Goal: Navigation & Orientation: Find specific page/section

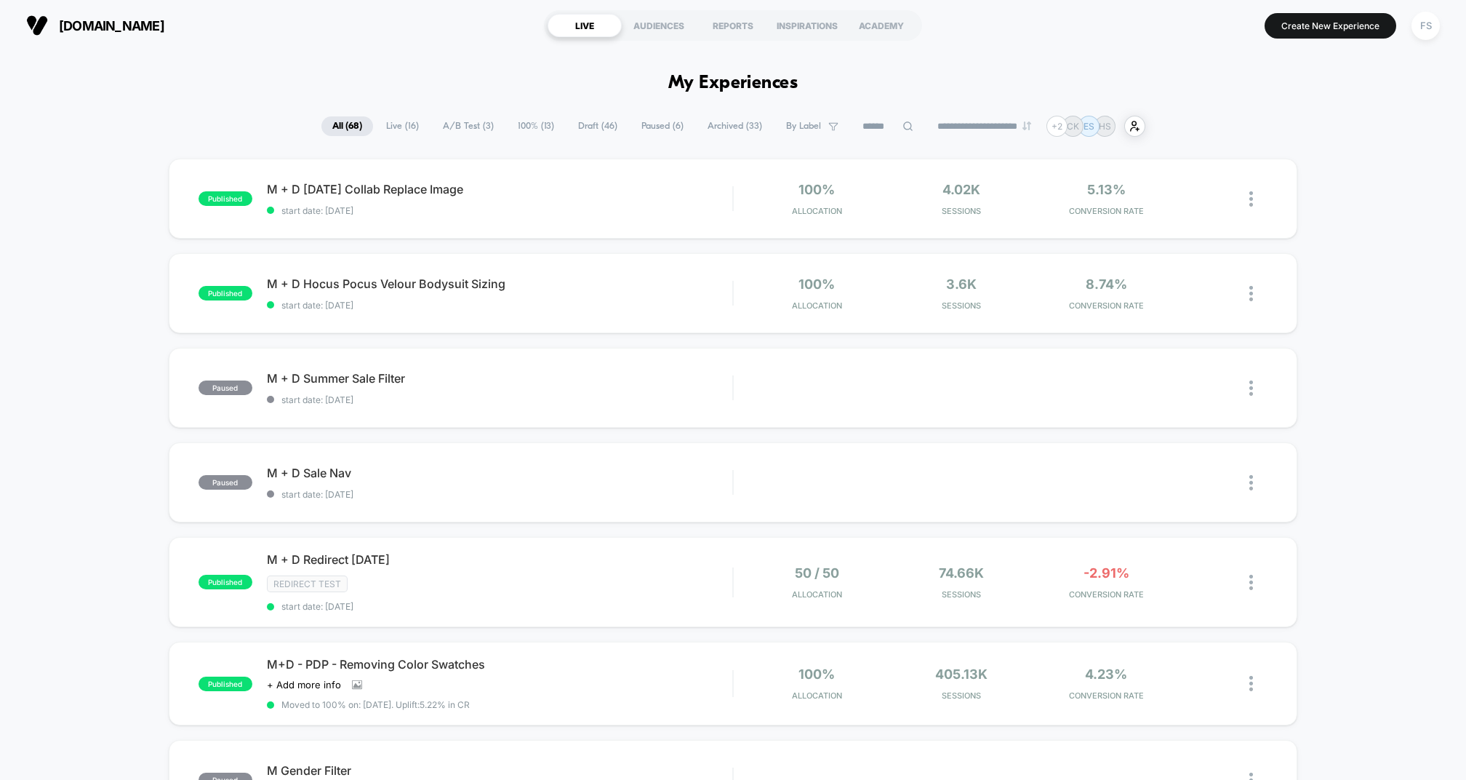
click at [642, 132] on span "Paused ( 6 )" at bounding box center [663, 126] width 64 height 20
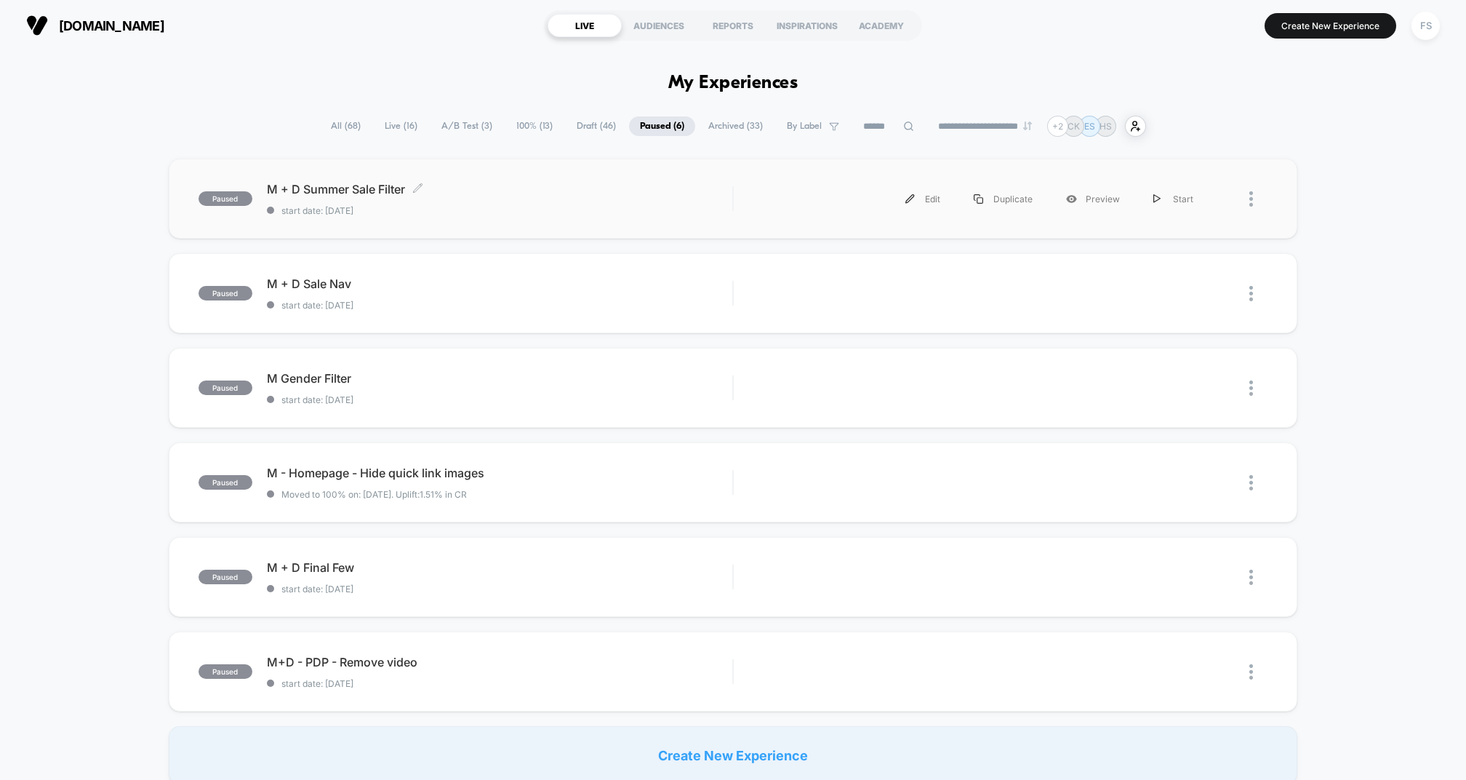
click at [572, 196] on span "M + D Summer Sale Filter Click to edit experience details" at bounding box center [500, 189] width 466 height 15
click at [525, 129] on span "100% ( 13 )" at bounding box center [535, 126] width 58 height 20
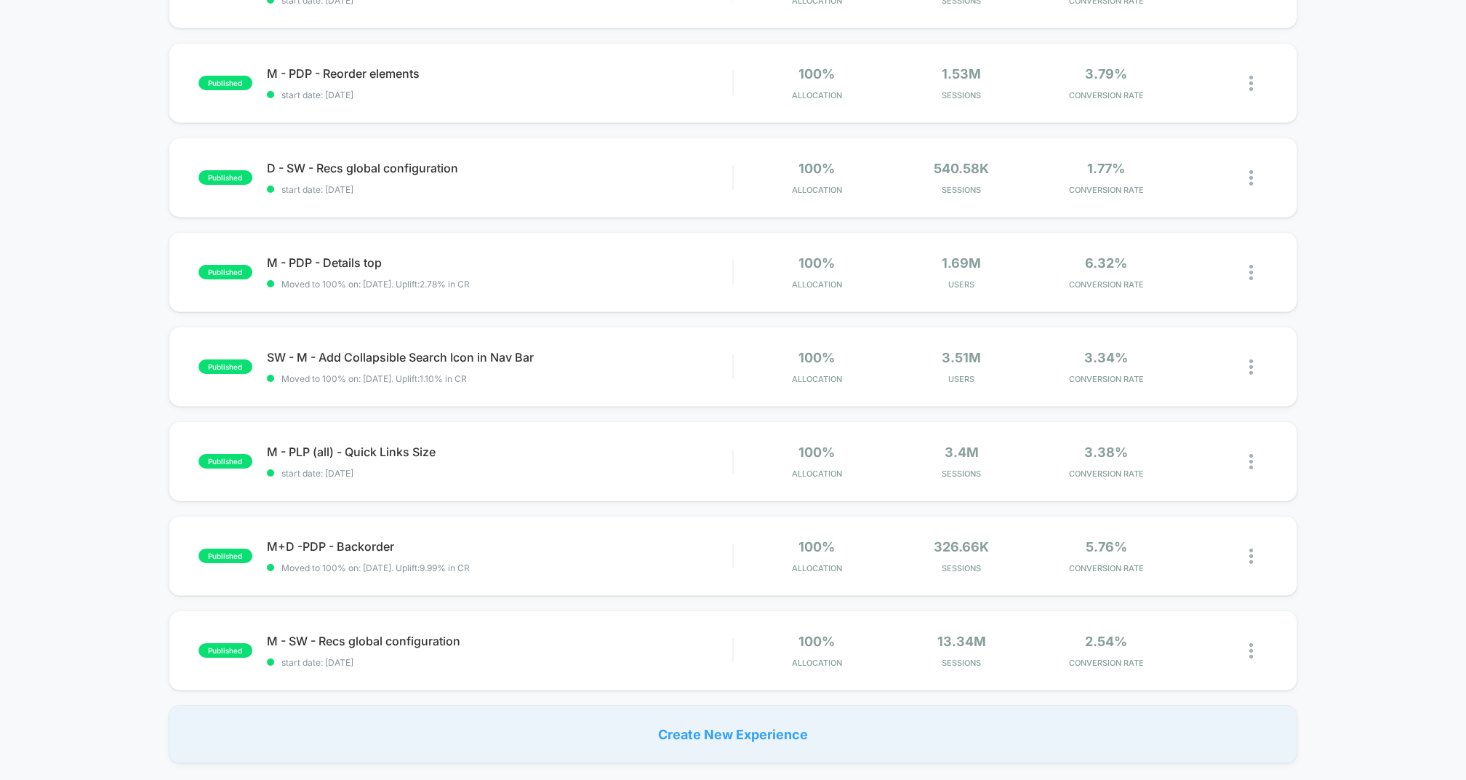
scroll to position [596, 0]
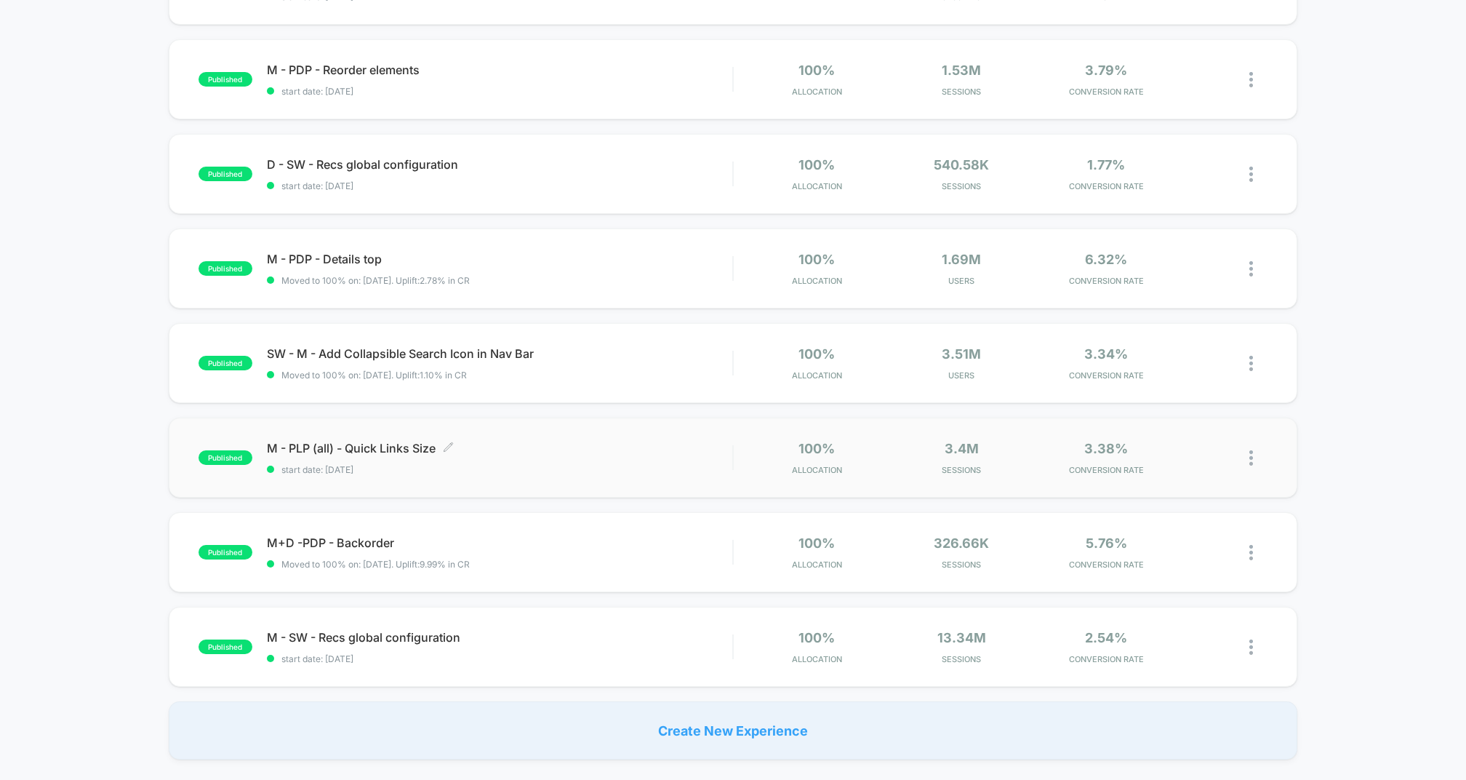
click at [528, 475] on div "M - PLP (all) - Quick Links Size Click to edit experience details Click to edit…" at bounding box center [500, 458] width 466 height 34
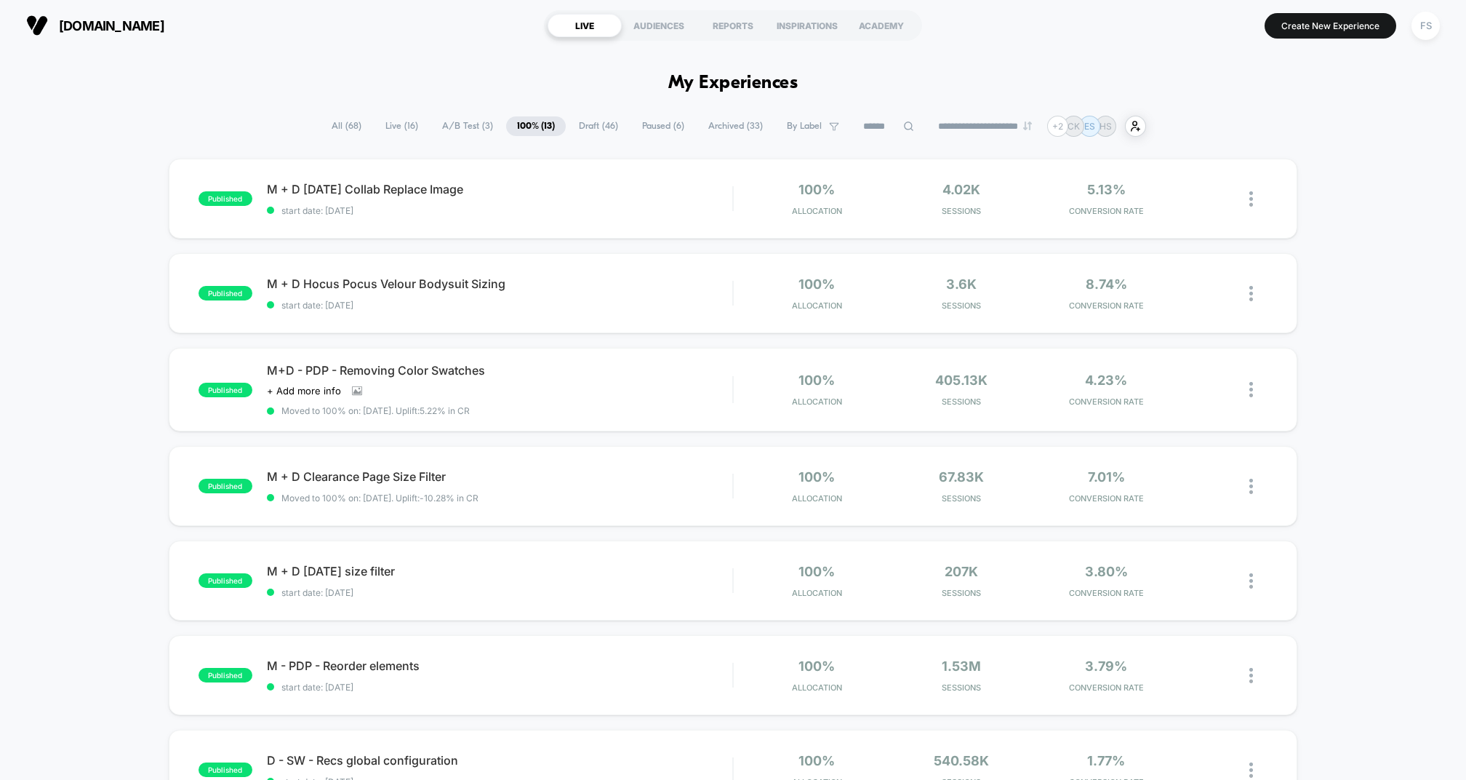
click at [710, 134] on span "Archived ( 33 )" at bounding box center [736, 126] width 76 height 20
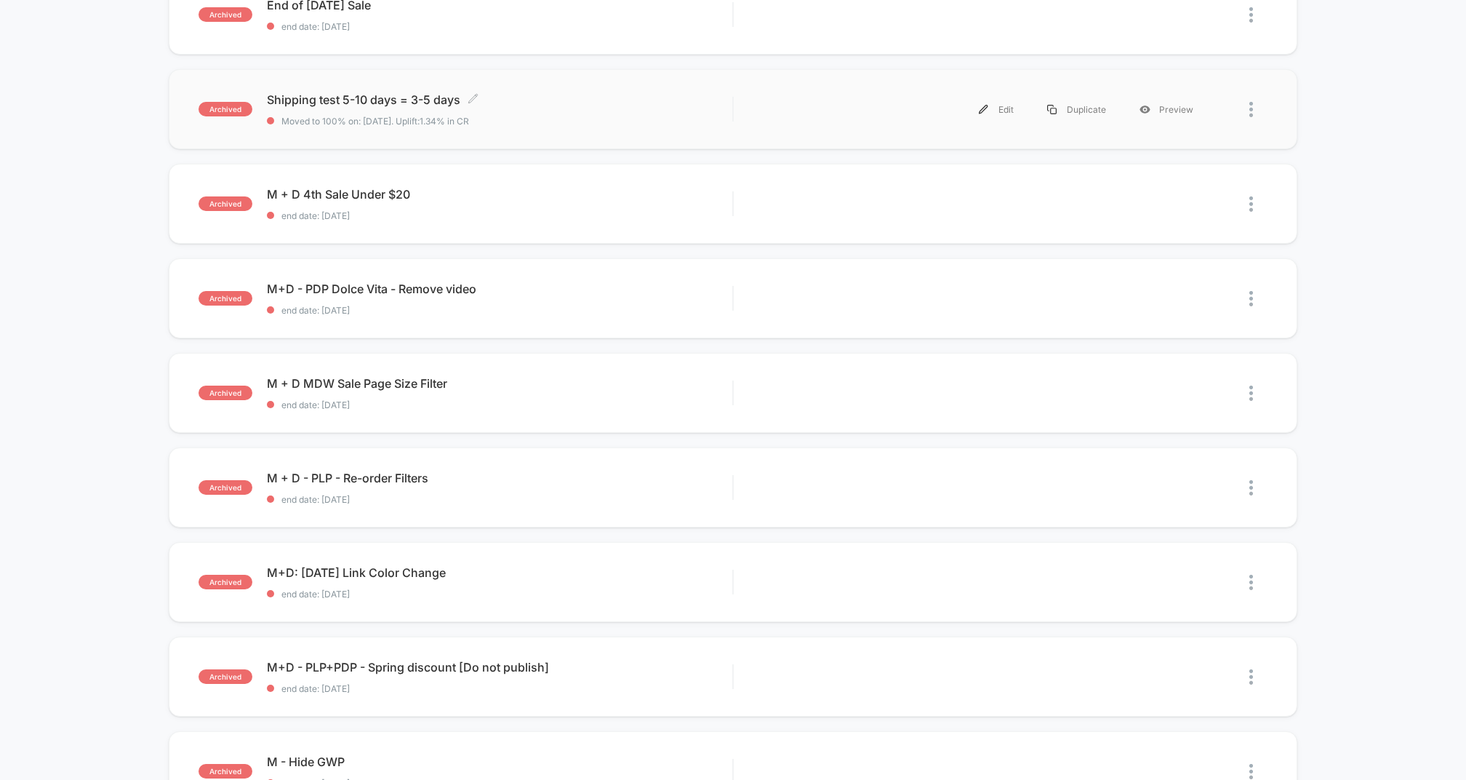
scroll to position [383, 0]
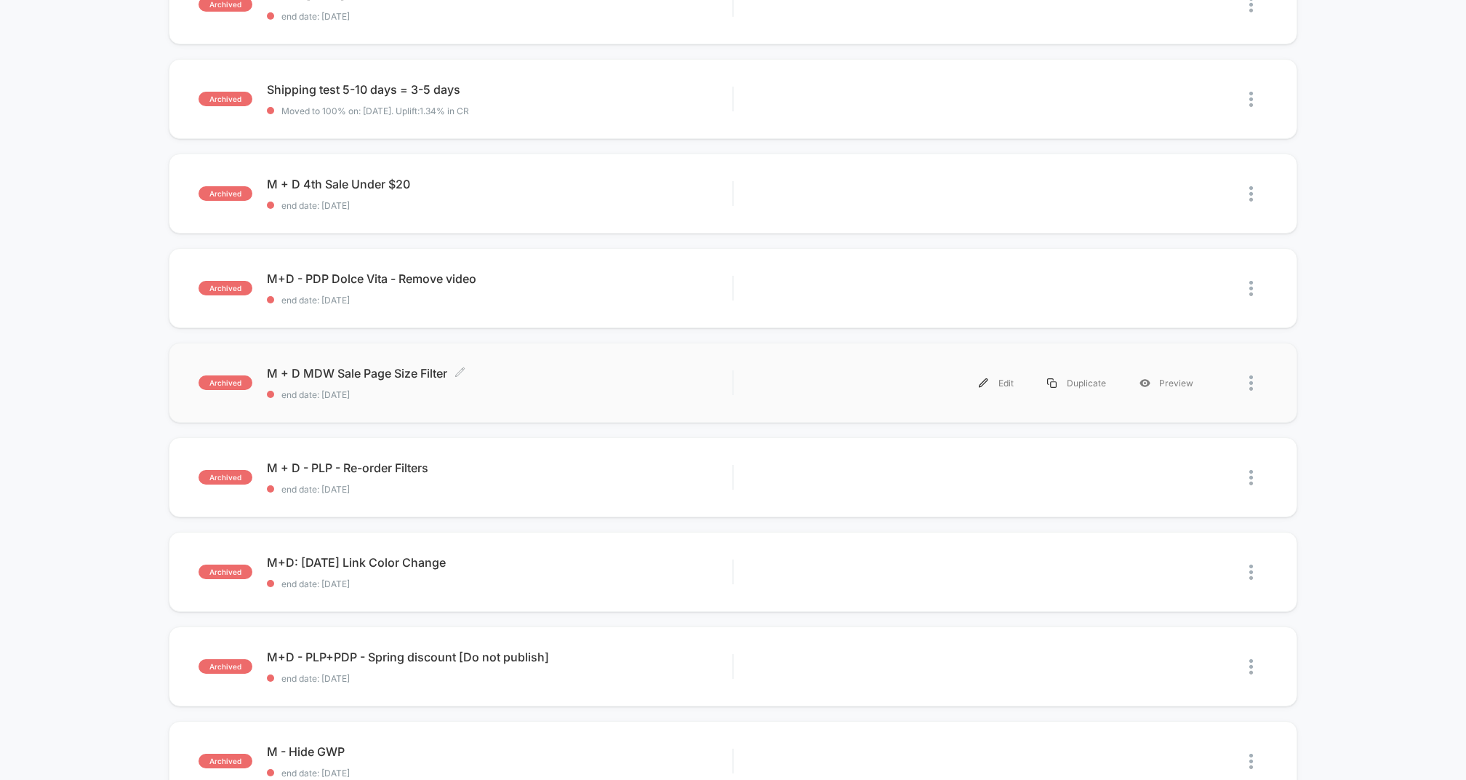
click at [615, 372] on span "M + D MDW Sale Page Size Filter Click to edit experience details" at bounding box center [500, 373] width 466 height 15
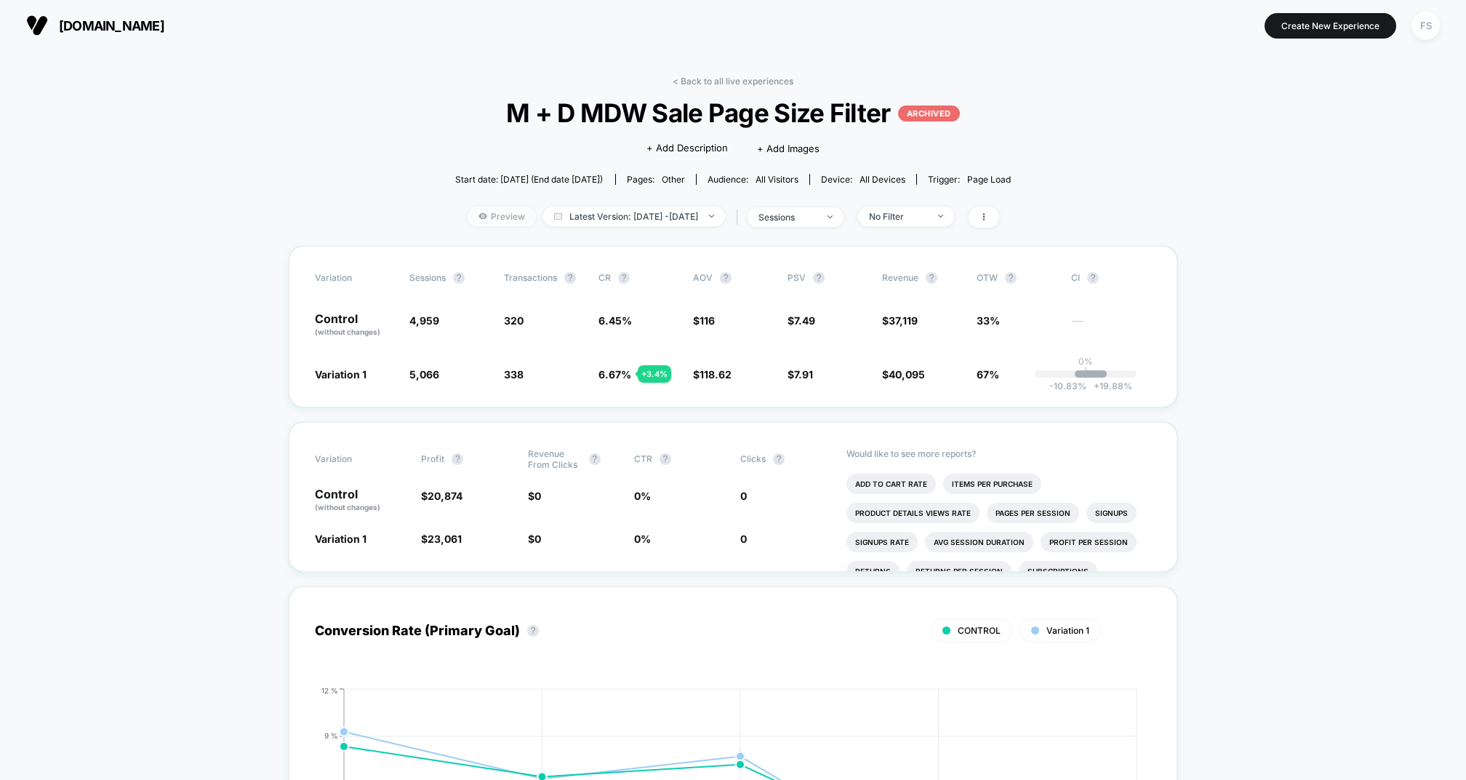
click at [484, 226] on span "Preview" at bounding box center [502, 217] width 68 height 20
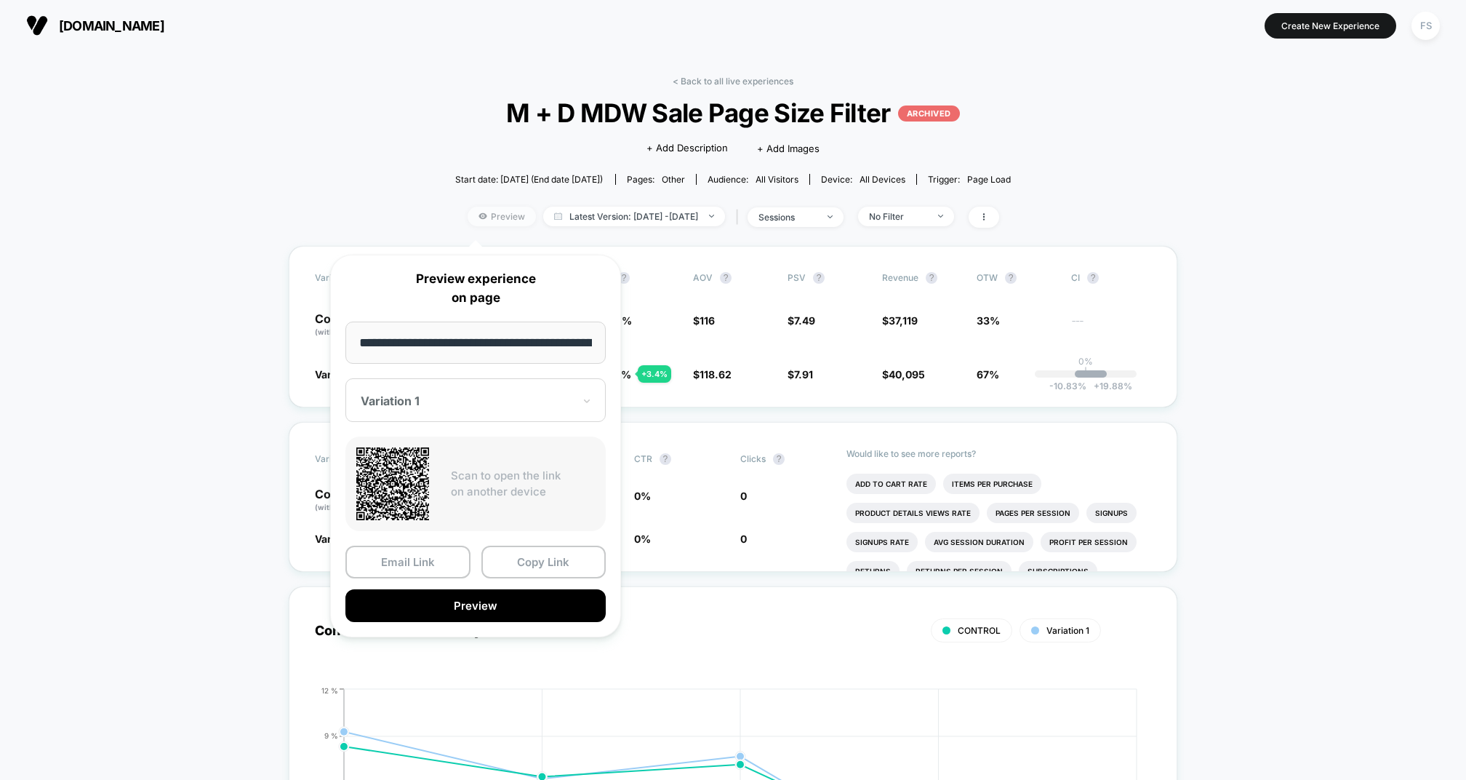
scroll to position [0, 56]
click at [455, 402] on div at bounding box center [467, 401] width 212 height 15
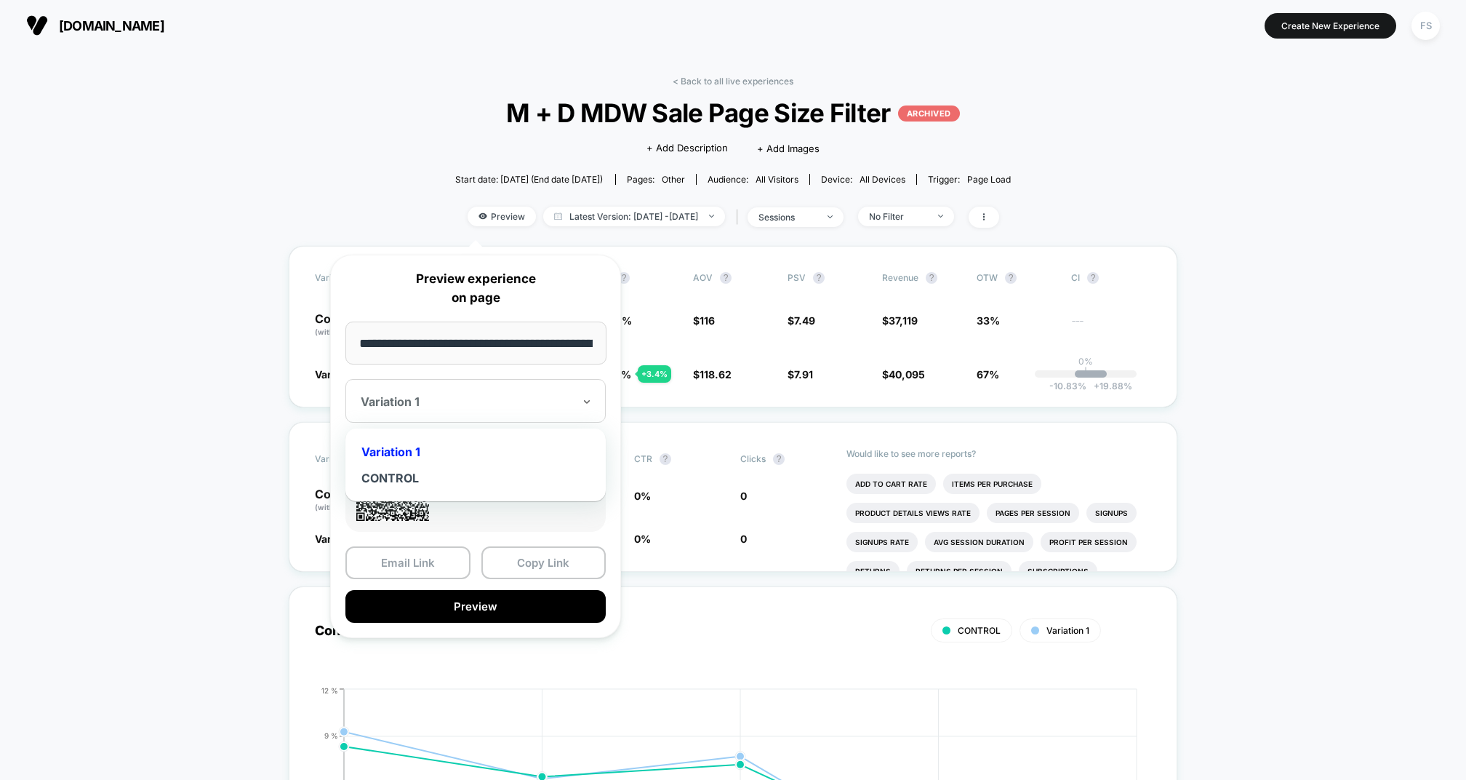
click at [455, 402] on div at bounding box center [467, 401] width 212 height 15
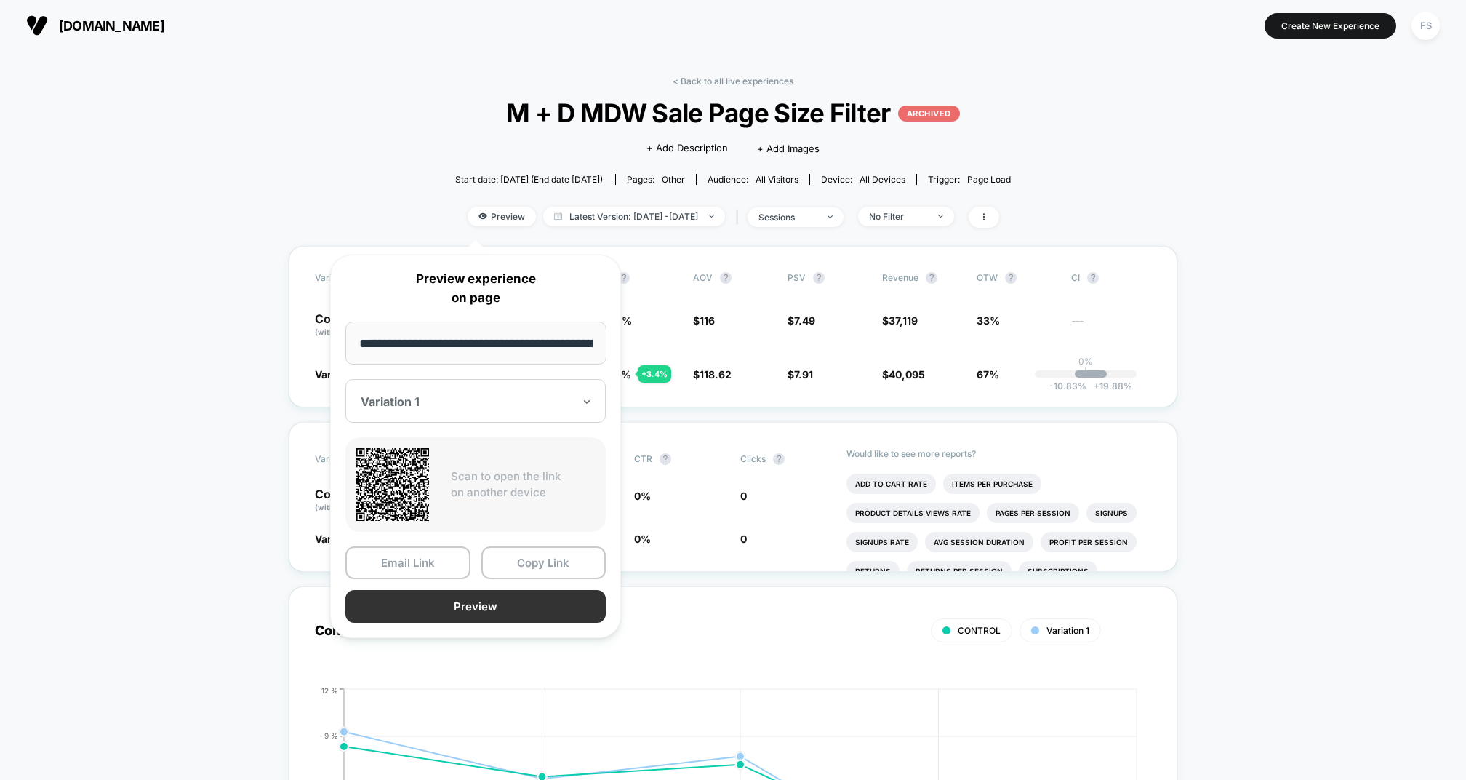
click at [482, 604] on button "Preview" at bounding box center [476, 606] width 260 height 33
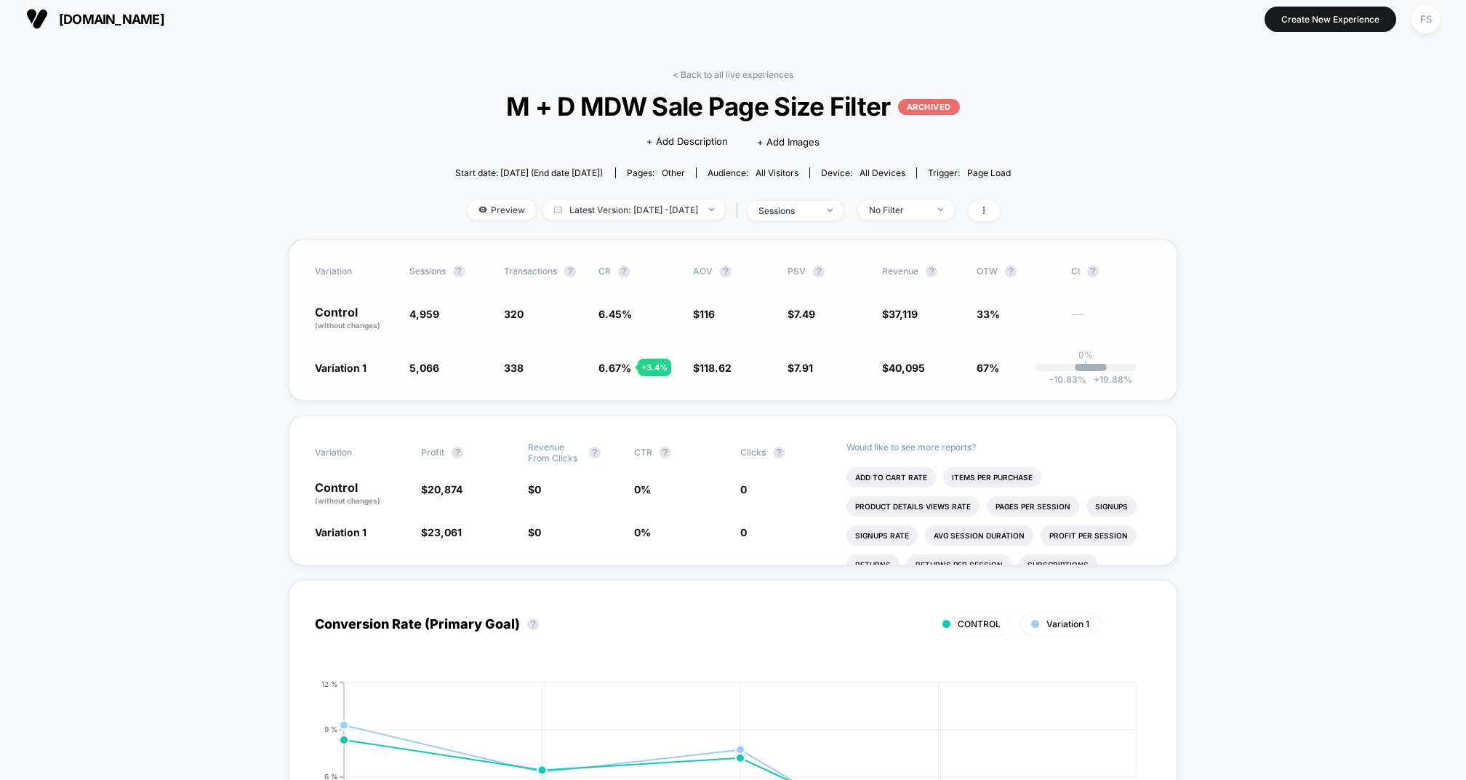
scroll to position [9, 0]
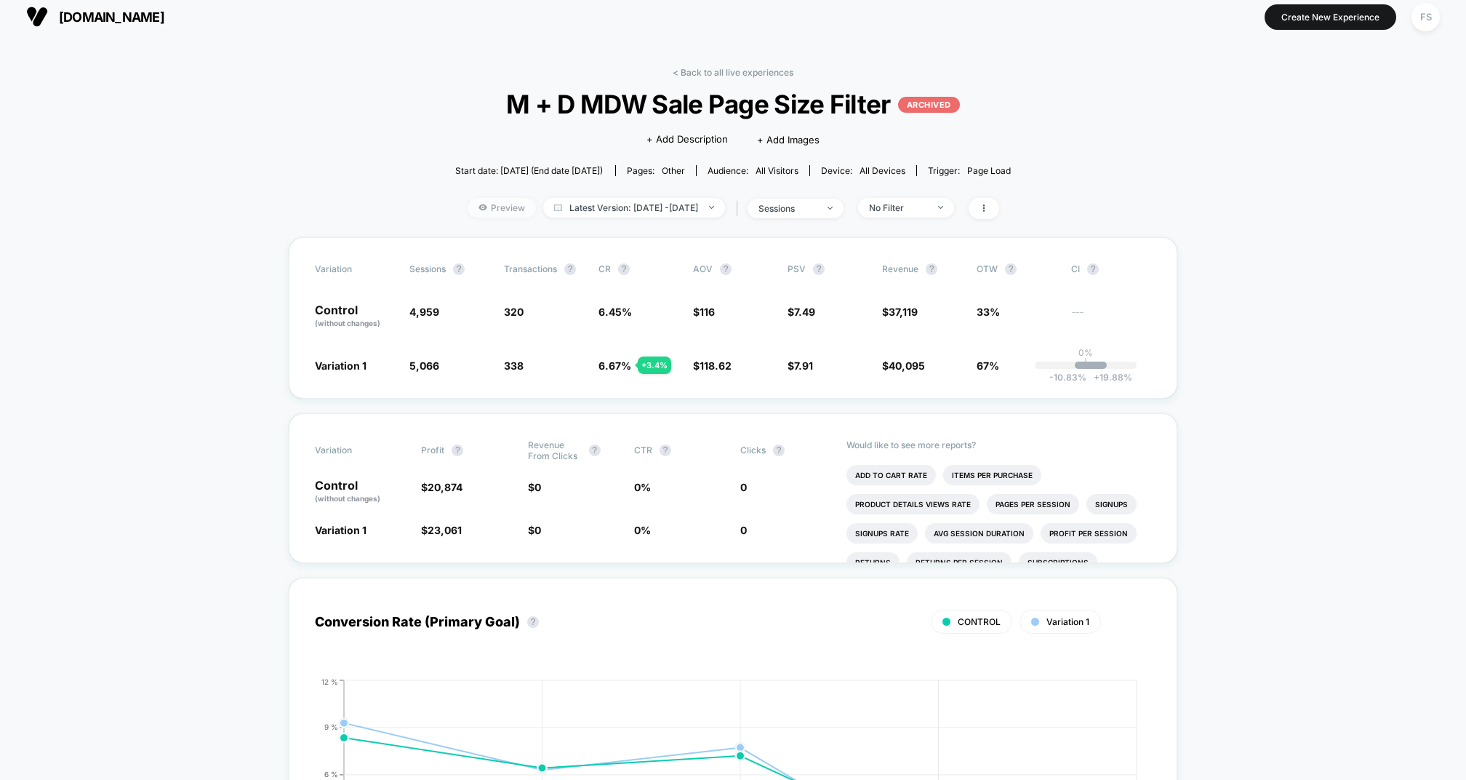
click at [468, 217] on span "Preview" at bounding box center [502, 208] width 68 height 20
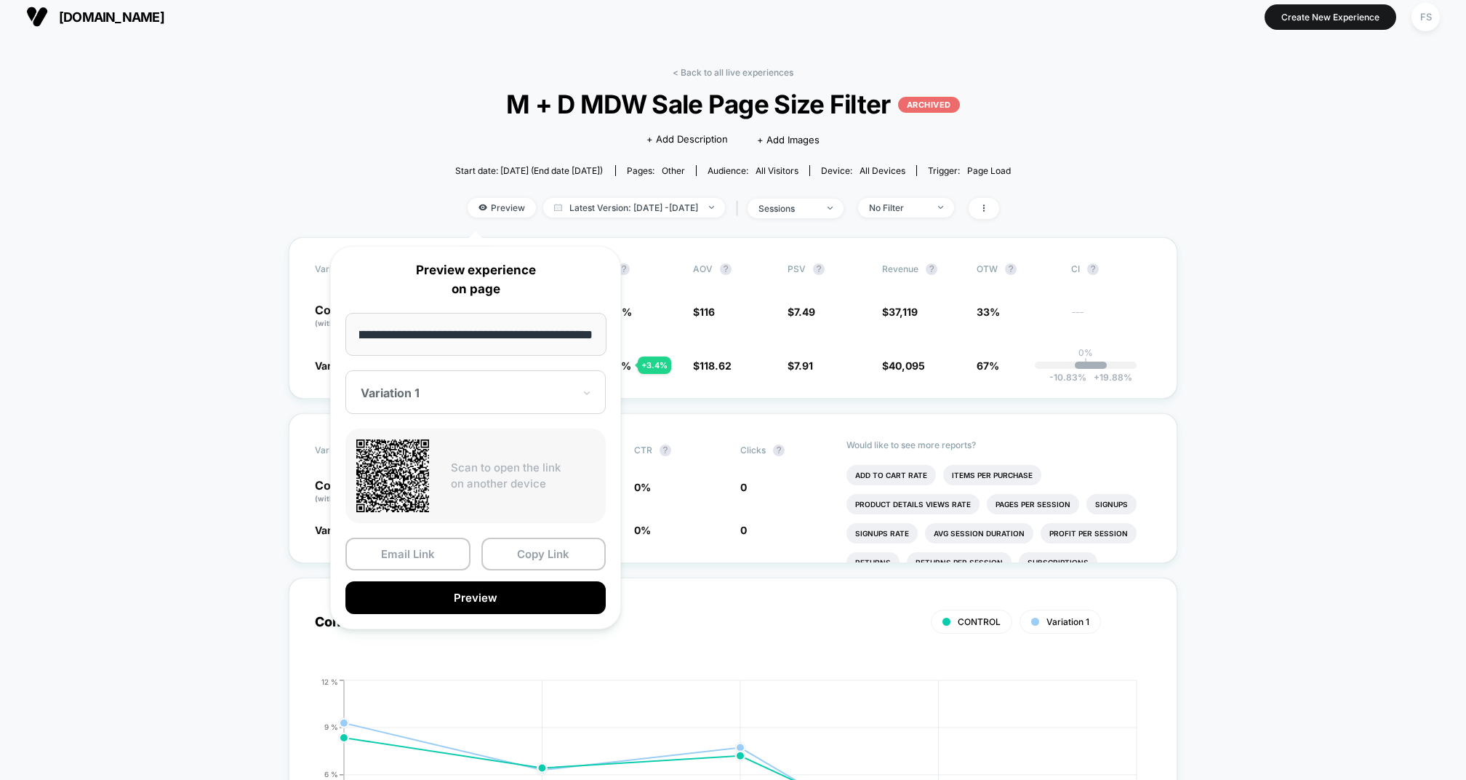
scroll to position [0, 0]
click at [436, 390] on div at bounding box center [467, 393] width 212 height 15
click at [391, 444] on div "Variation 1" at bounding box center [476, 443] width 246 height 26
click at [465, 332] on input "**********" at bounding box center [476, 334] width 261 height 43
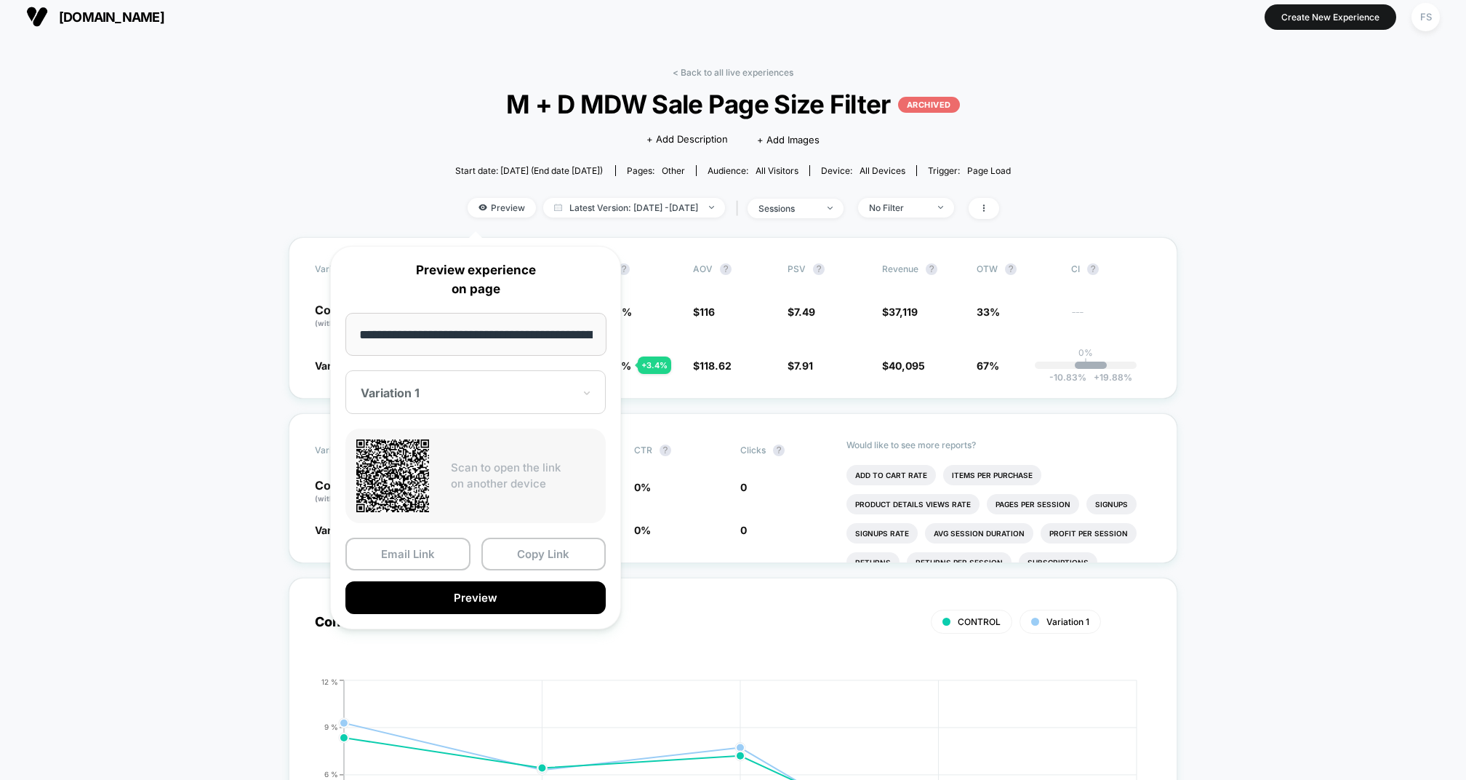
click at [465, 332] on input "**********" at bounding box center [476, 334] width 261 height 43
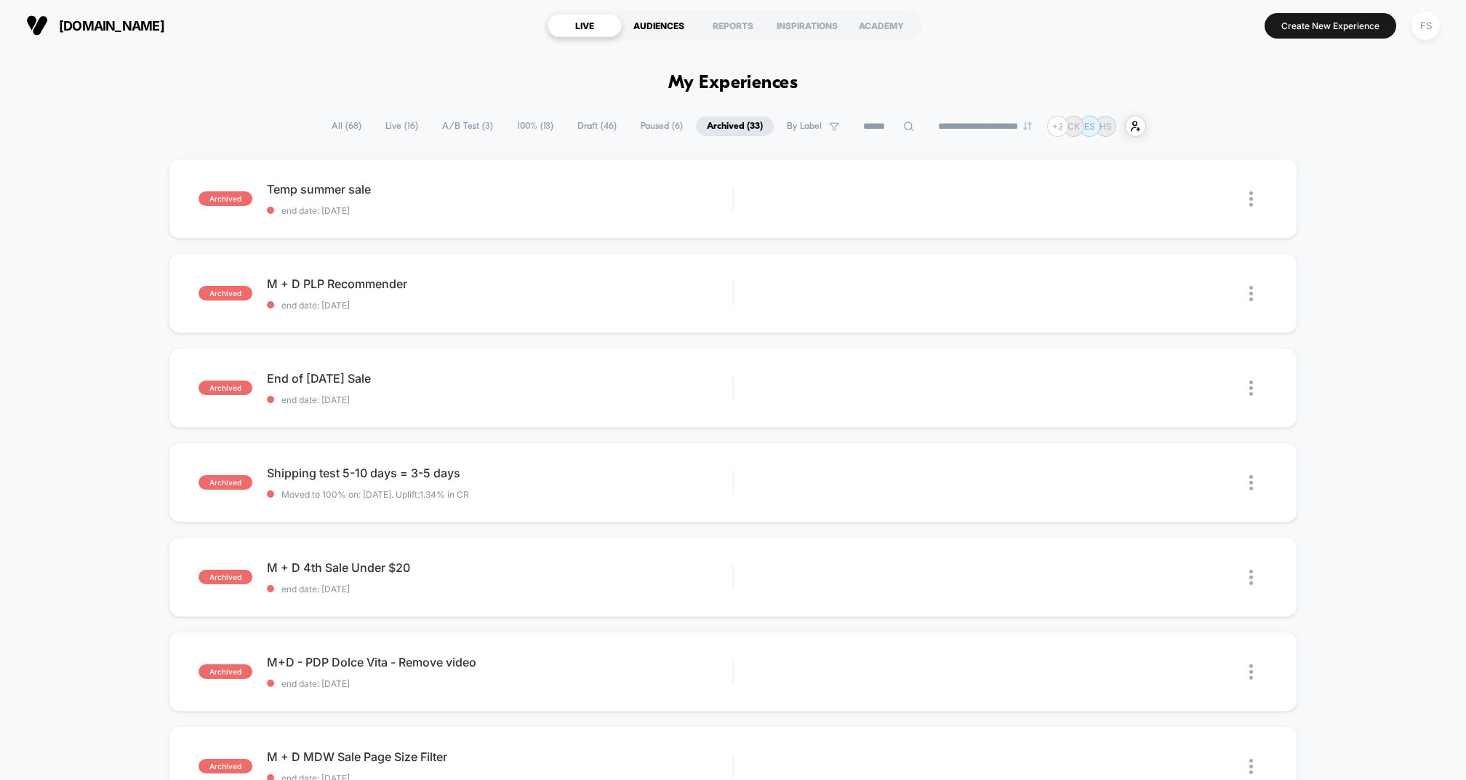
click at [659, 24] on div "AUDIENCES" at bounding box center [659, 25] width 74 height 23
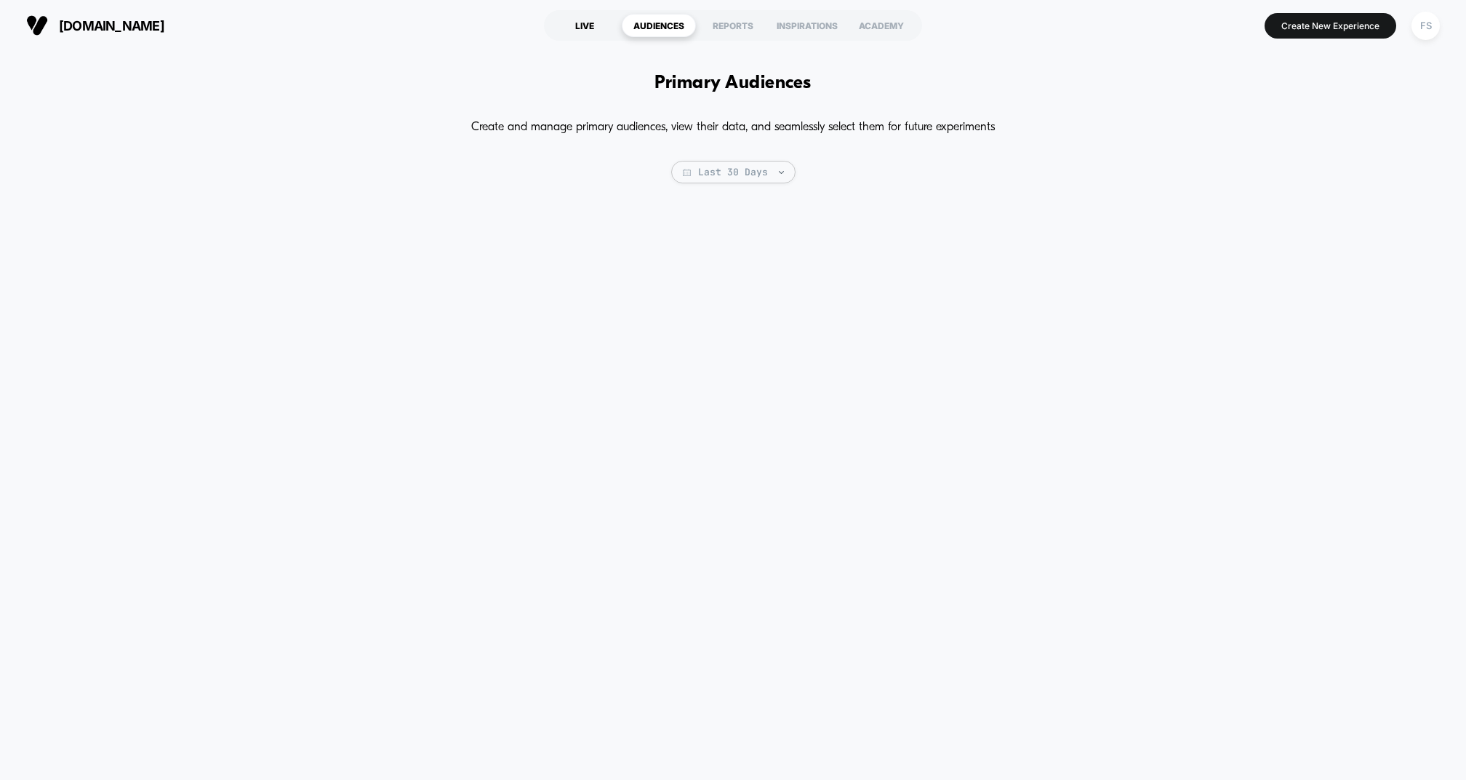
click at [596, 24] on div "LIVE" at bounding box center [585, 25] width 74 height 23
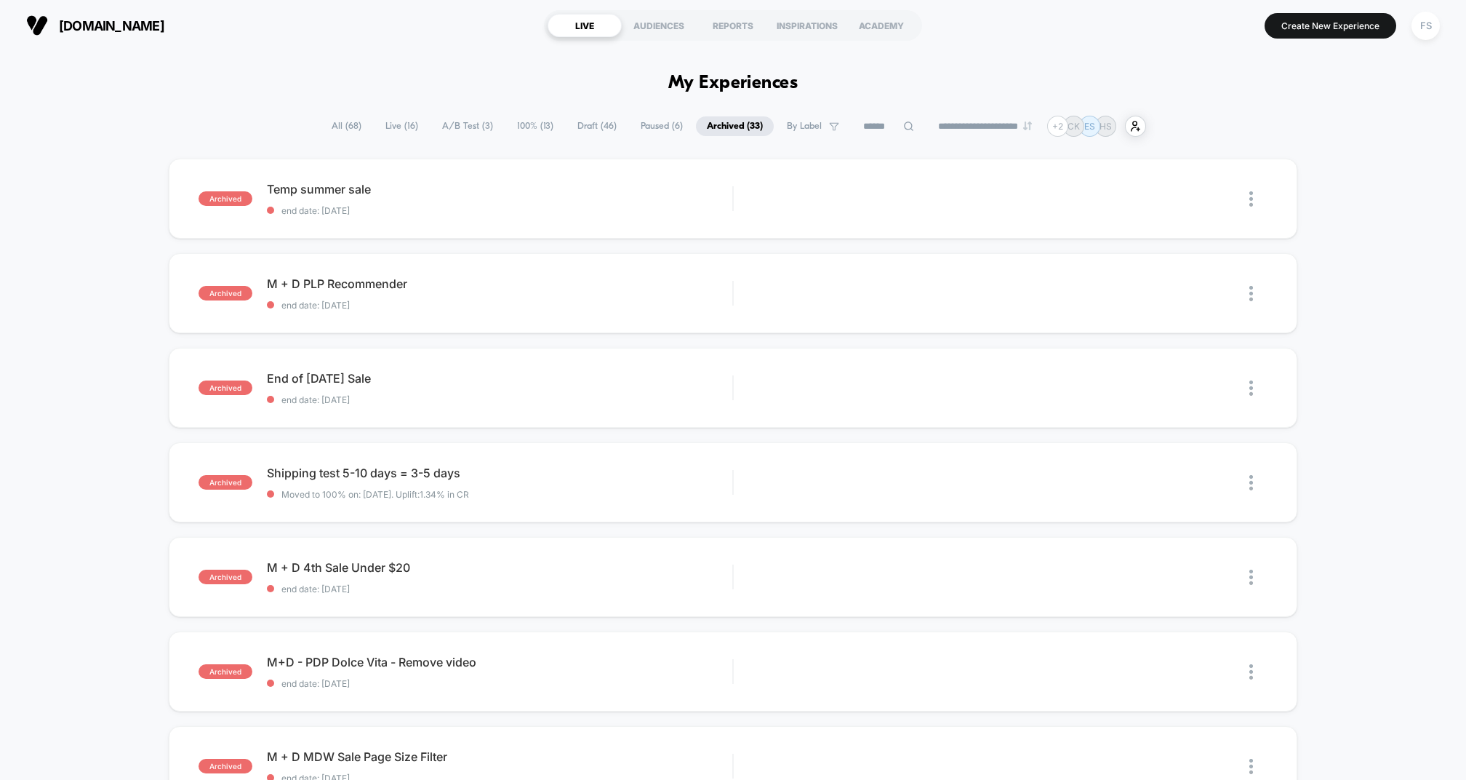
click at [338, 136] on span "All ( 68 )" at bounding box center [347, 126] width 52 height 20
